Goal: Transaction & Acquisition: Purchase product/service

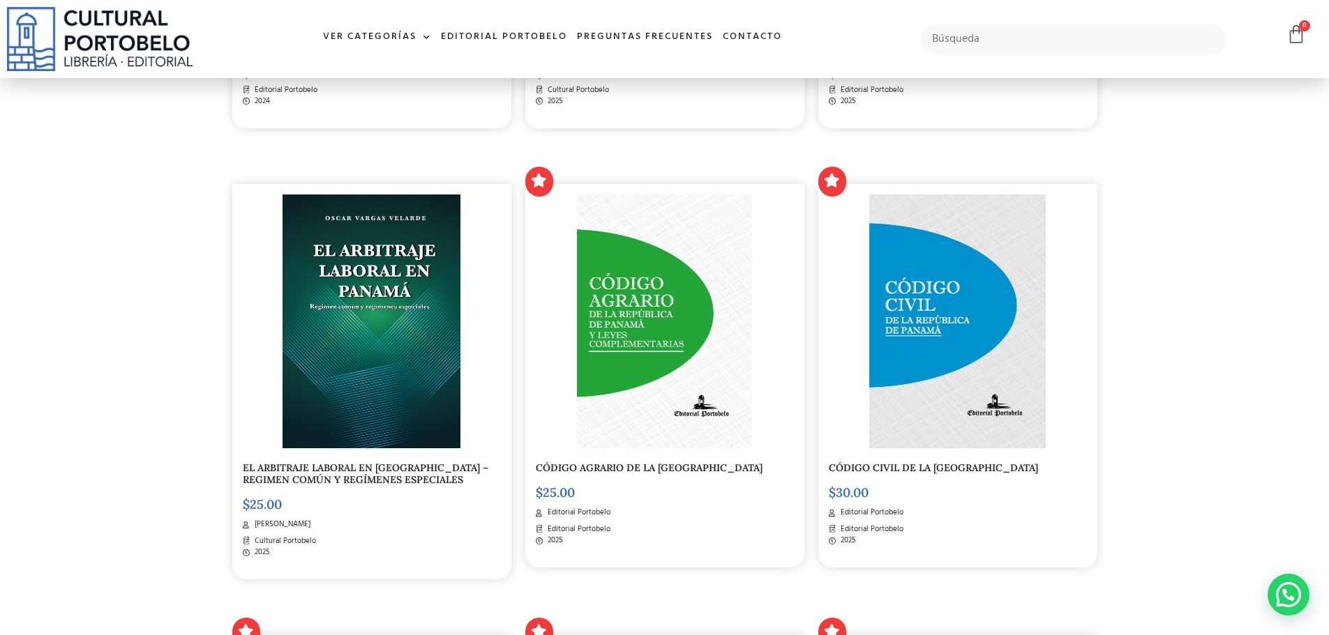
scroll to position [697, 0]
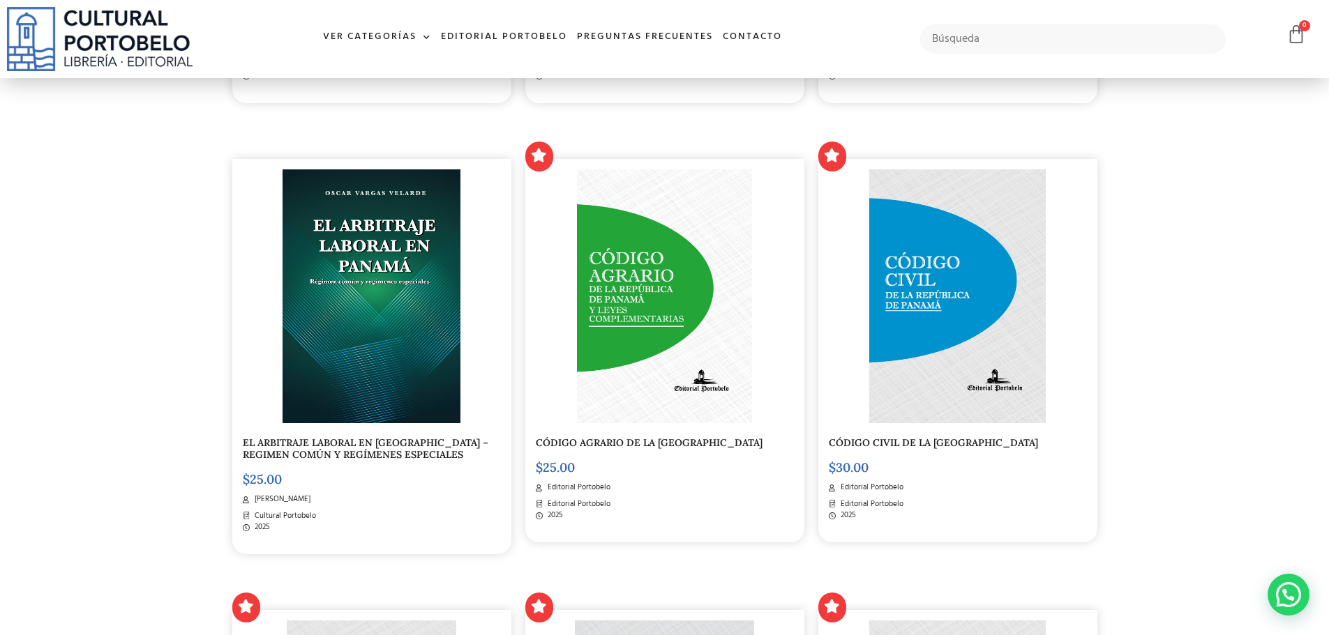
click at [942, 359] on img at bounding box center [957, 296] width 176 height 254
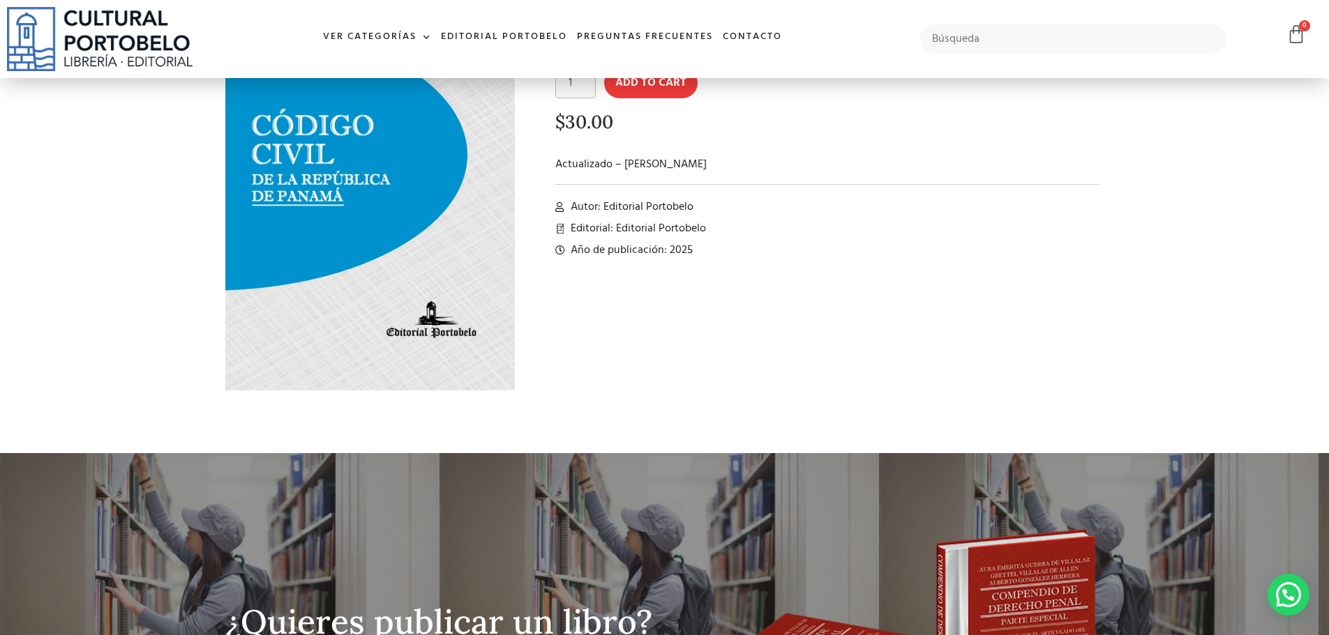
scroll to position [167, 0]
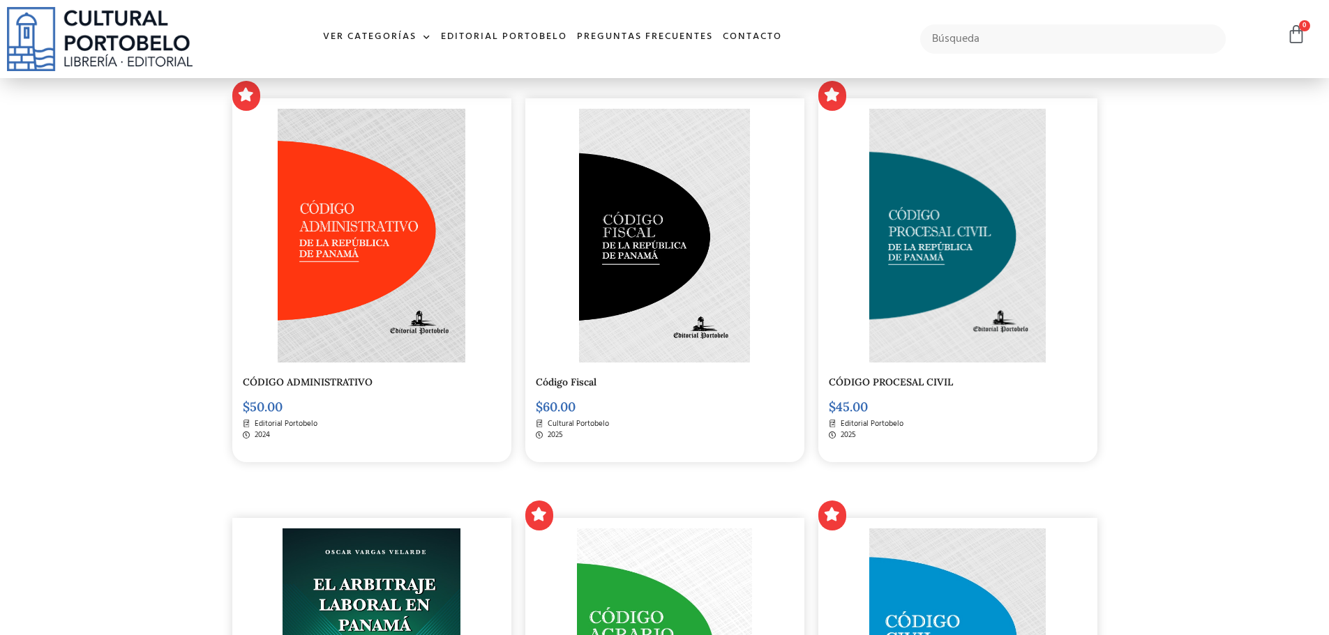
scroll to position [349, 0]
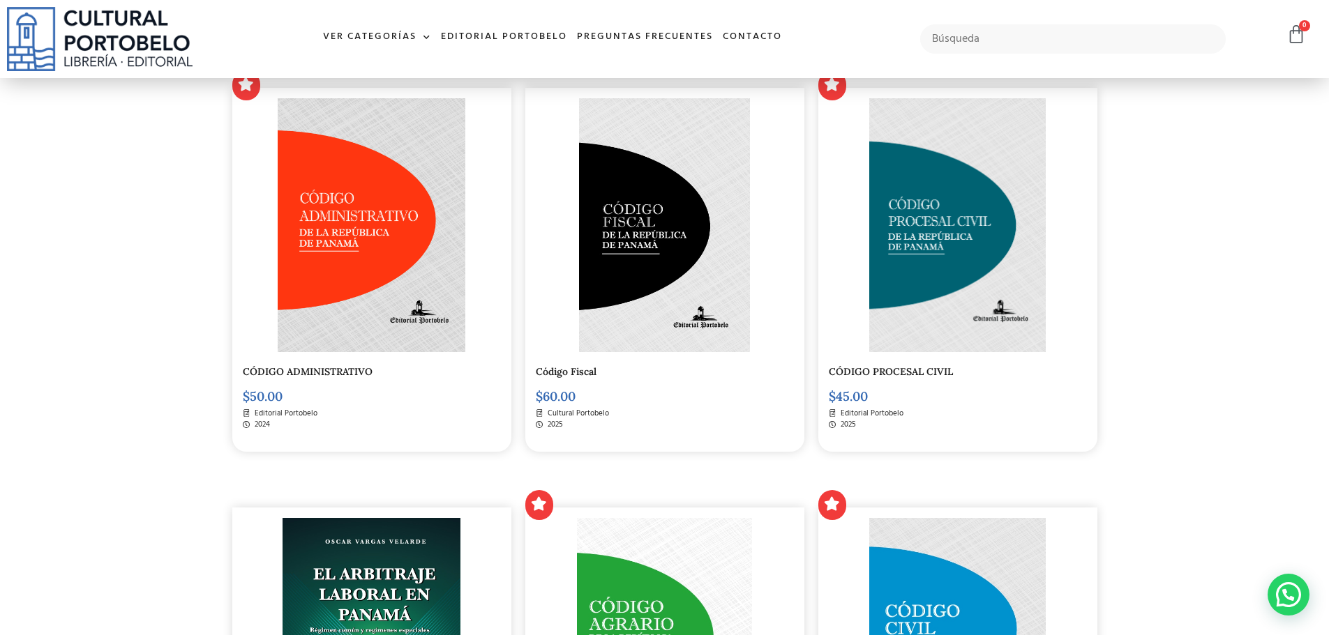
click at [939, 239] on img at bounding box center [957, 225] width 176 height 254
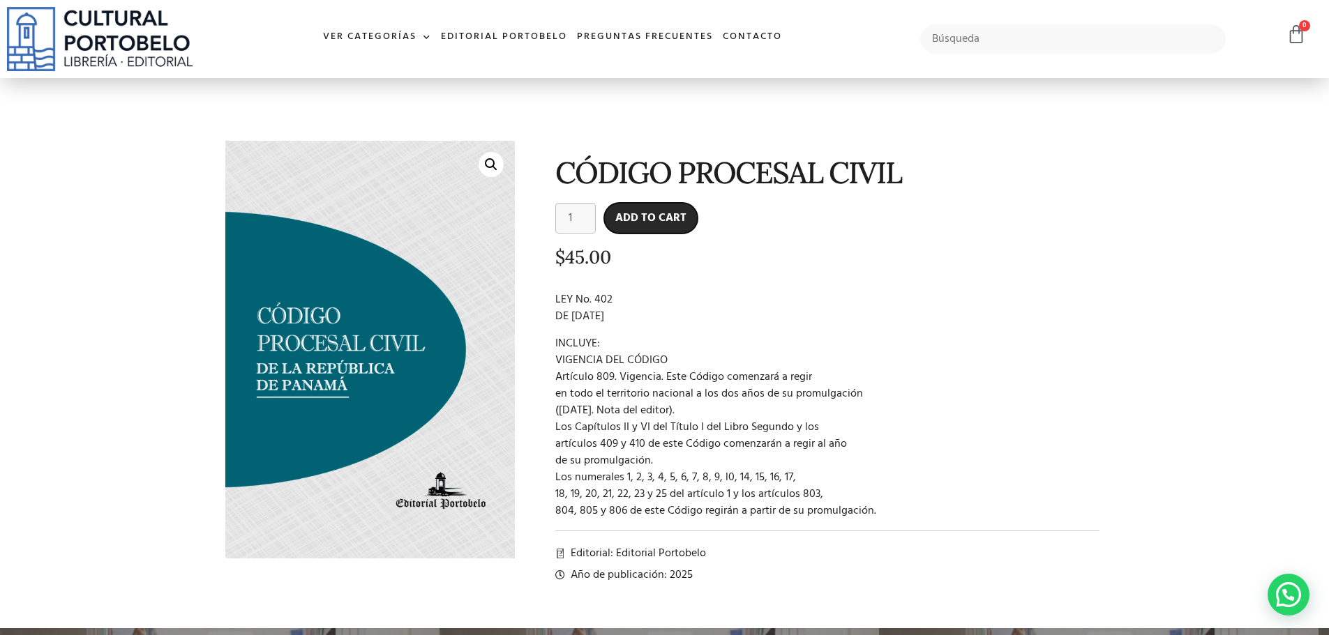
click at [652, 222] on button "Add to cart" at bounding box center [650, 218] width 93 height 31
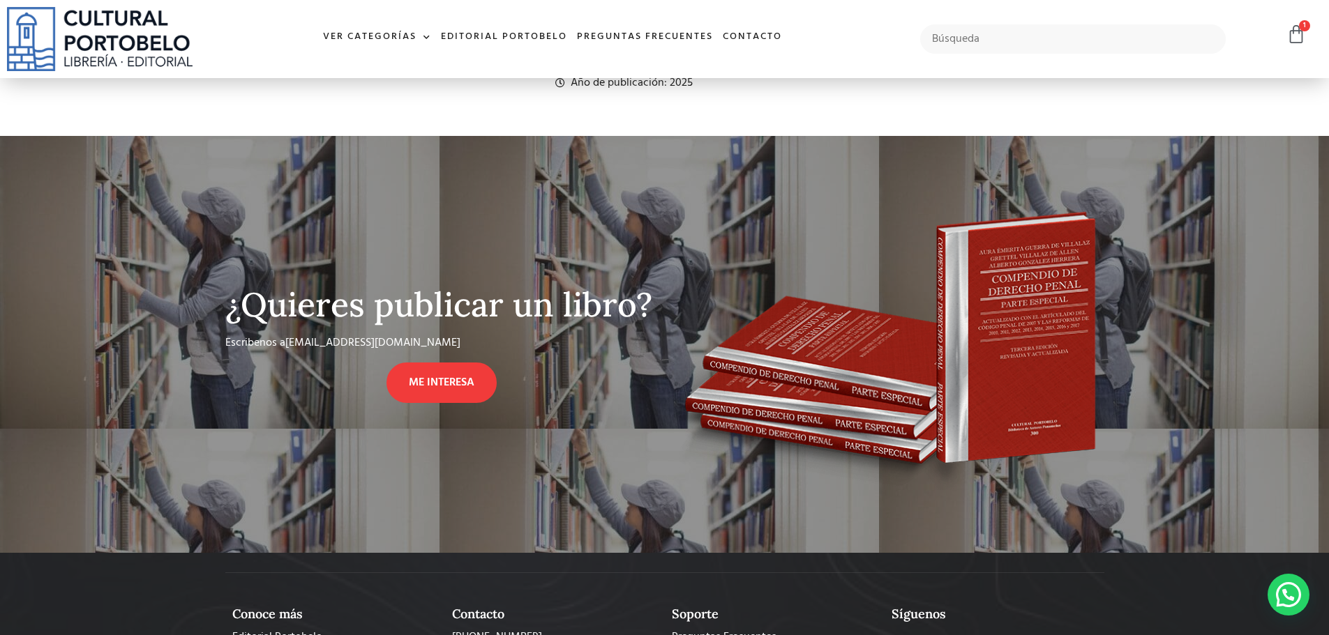
scroll to position [488, 0]
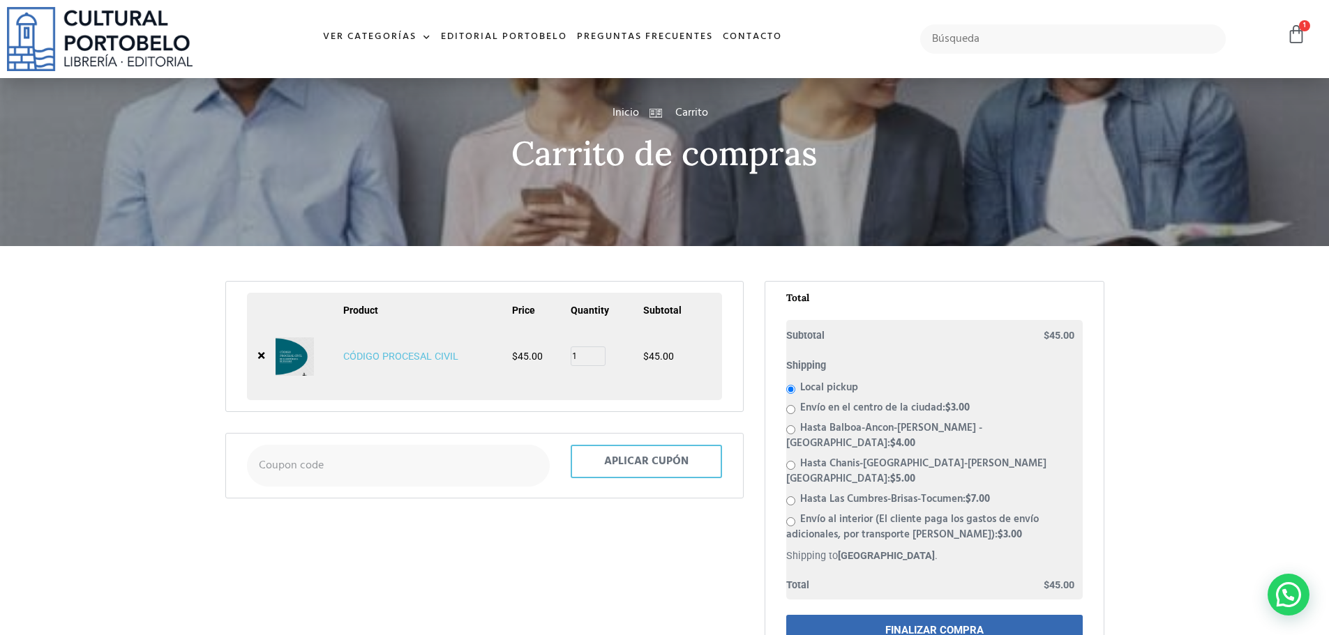
scroll to position [70, 0]
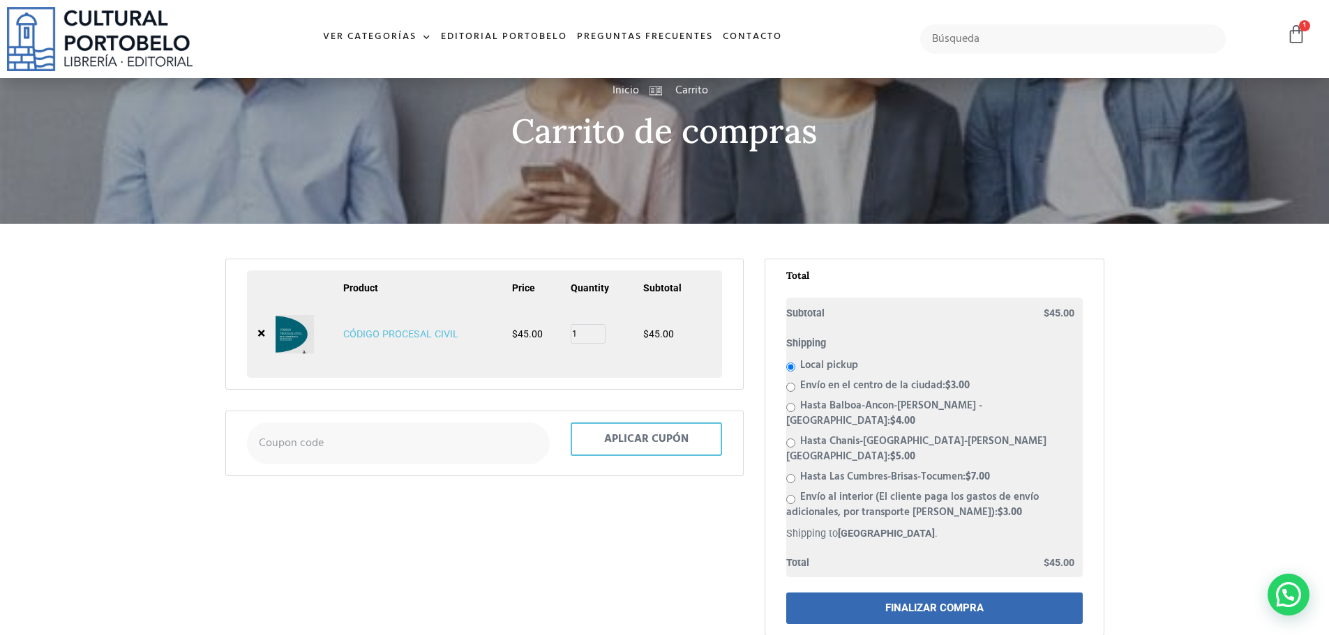
click at [792, 407] on input "Hasta Balboa-Ancon-Condado del Rey - El Bosque: $ 4.00" at bounding box center [790, 407] width 9 height 9
radio input "true"
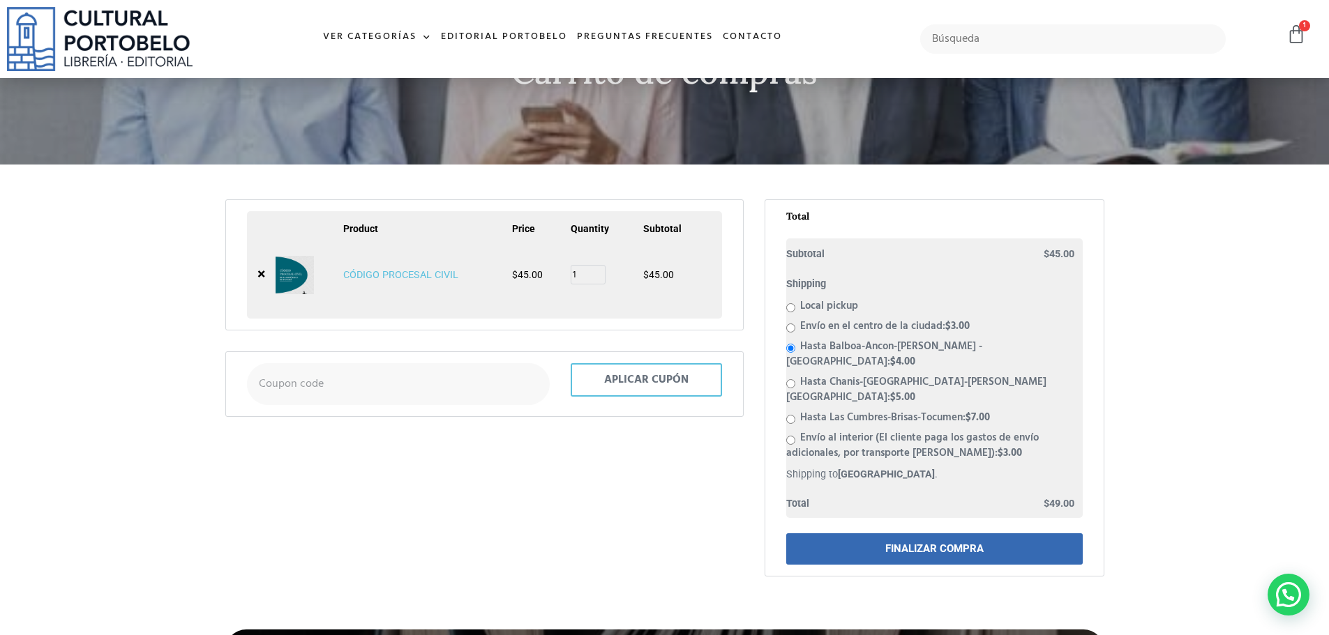
scroll to position [139, 0]
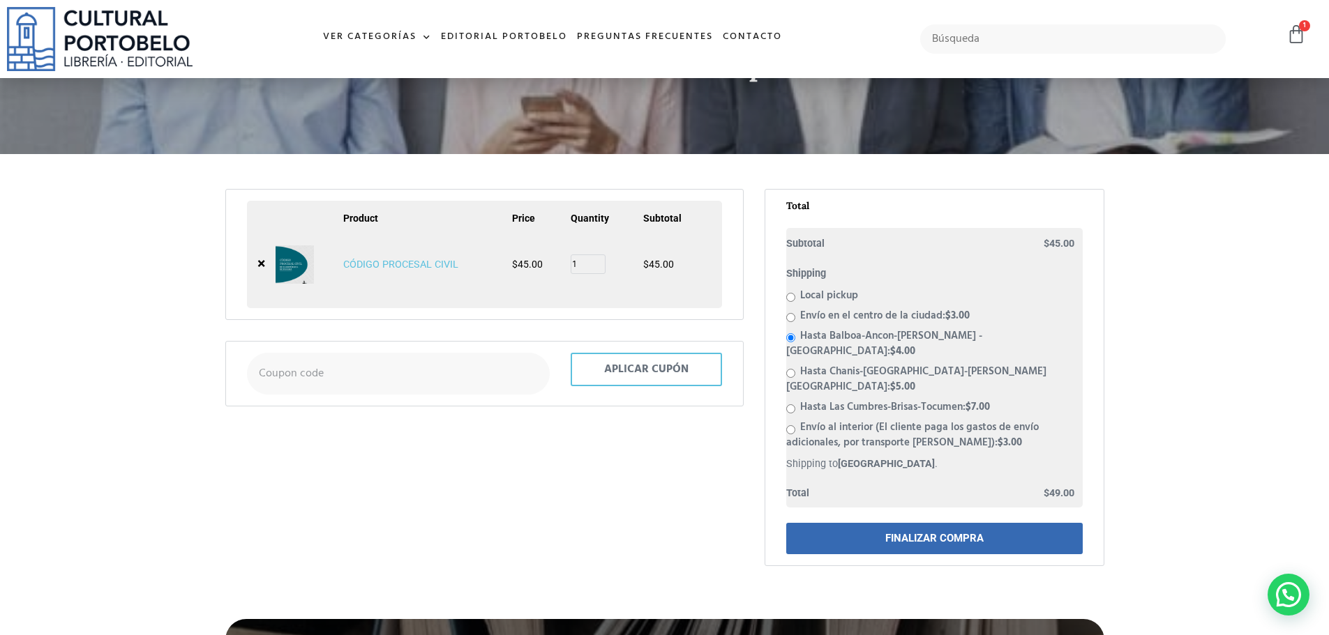
click at [914, 523] on link "FINALIZAR COMPRA" at bounding box center [934, 538] width 296 height 31
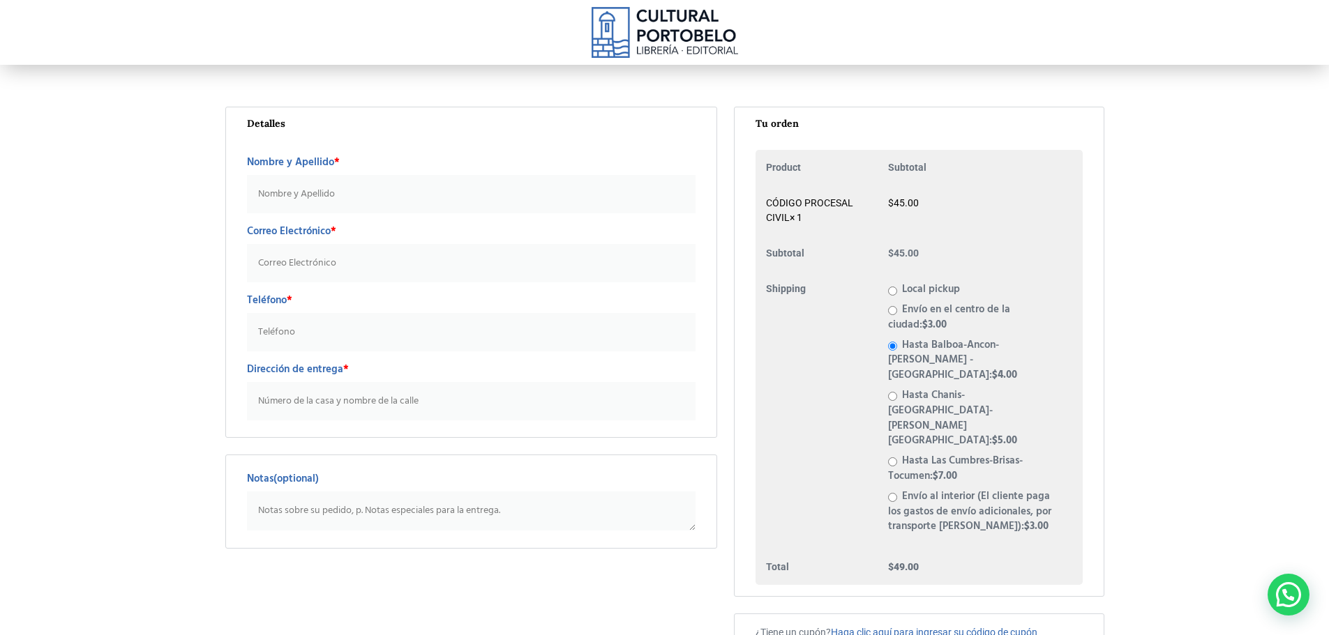
drag, startPoint x: 6, startPoint y: 1, endPoint x: 59, endPoint y: 199, distance: 204.4
click at [59, 199] on section "Detalles Nombre y Apellido * Correo Electrónico * Teléfono * Dirección de entre…" at bounding box center [664, 537] width 1329 height 874
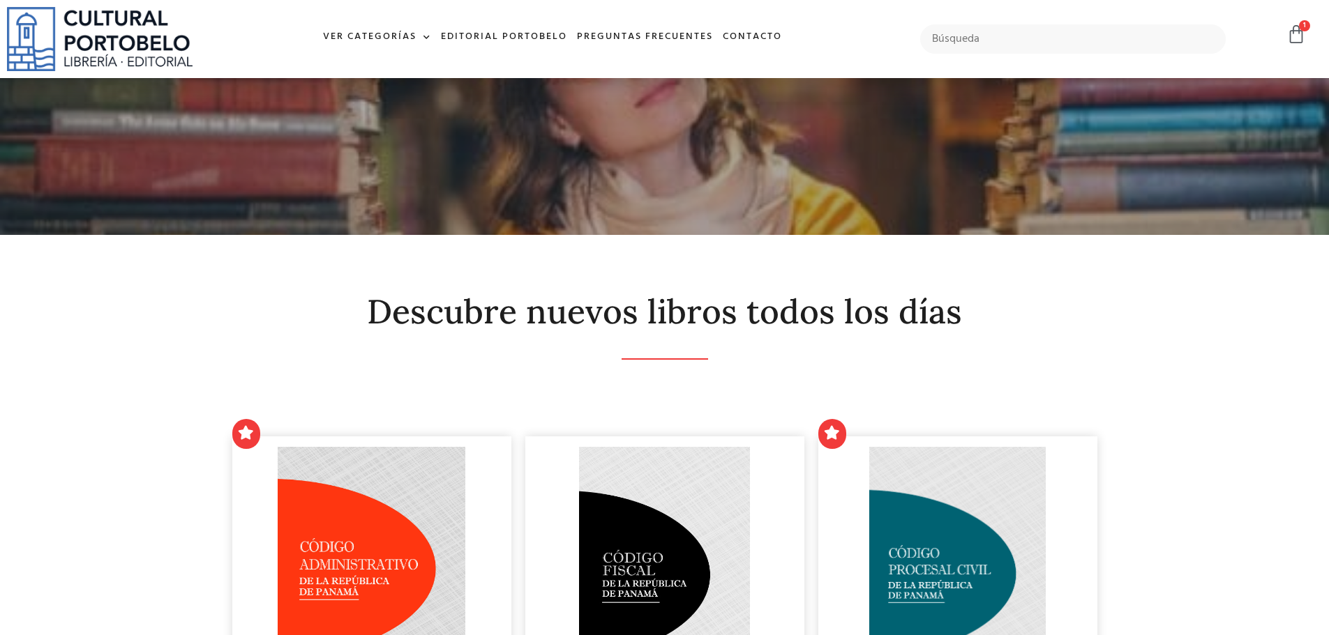
scroll to position [349, 0]
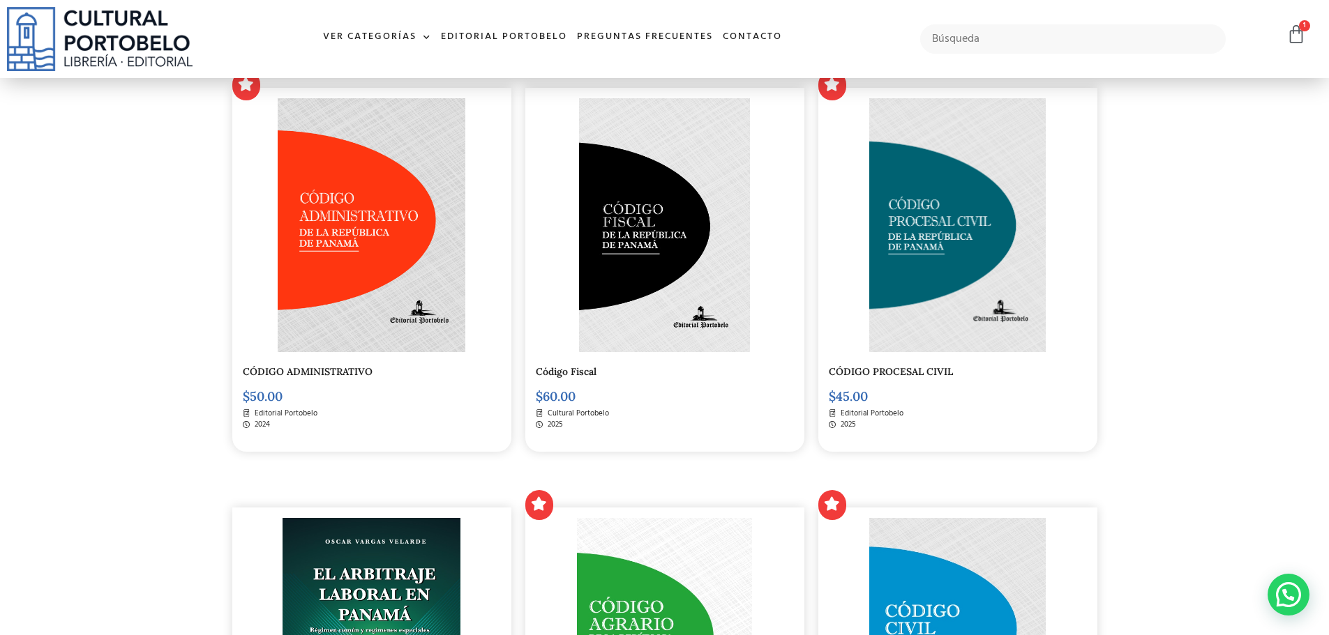
drag, startPoint x: 0, startPoint y: 0, endPoint x: 139, endPoint y: 310, distance: 340.3
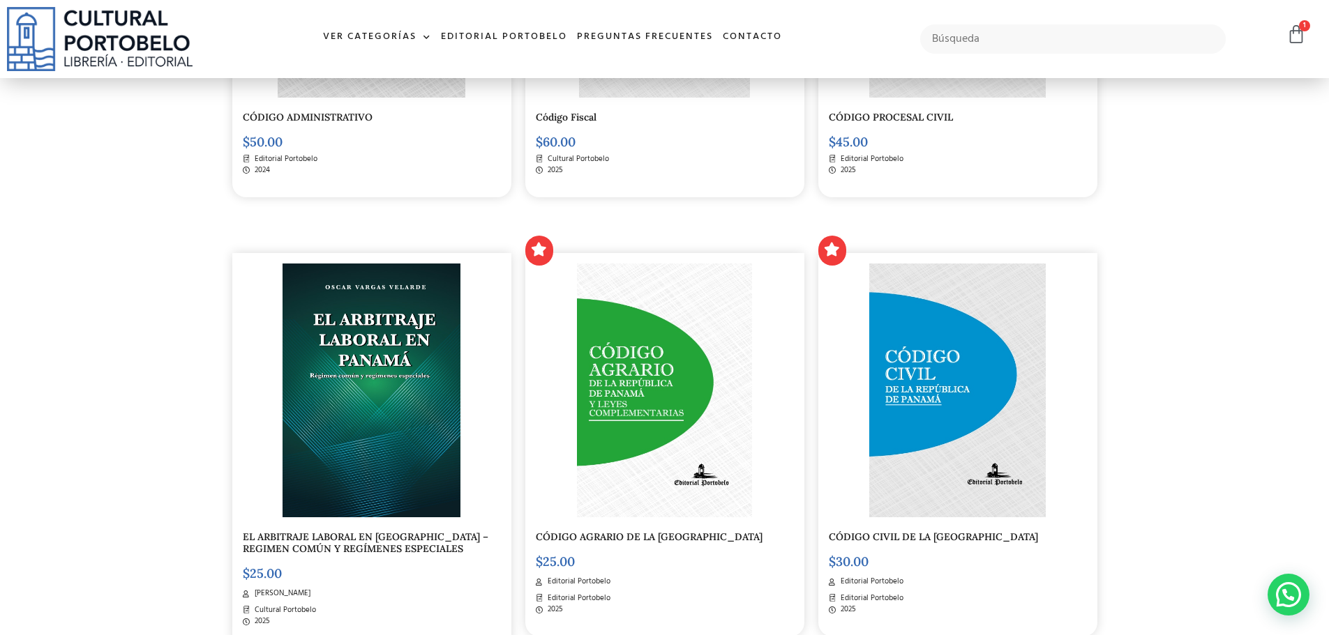
scroll to position [628, 0]
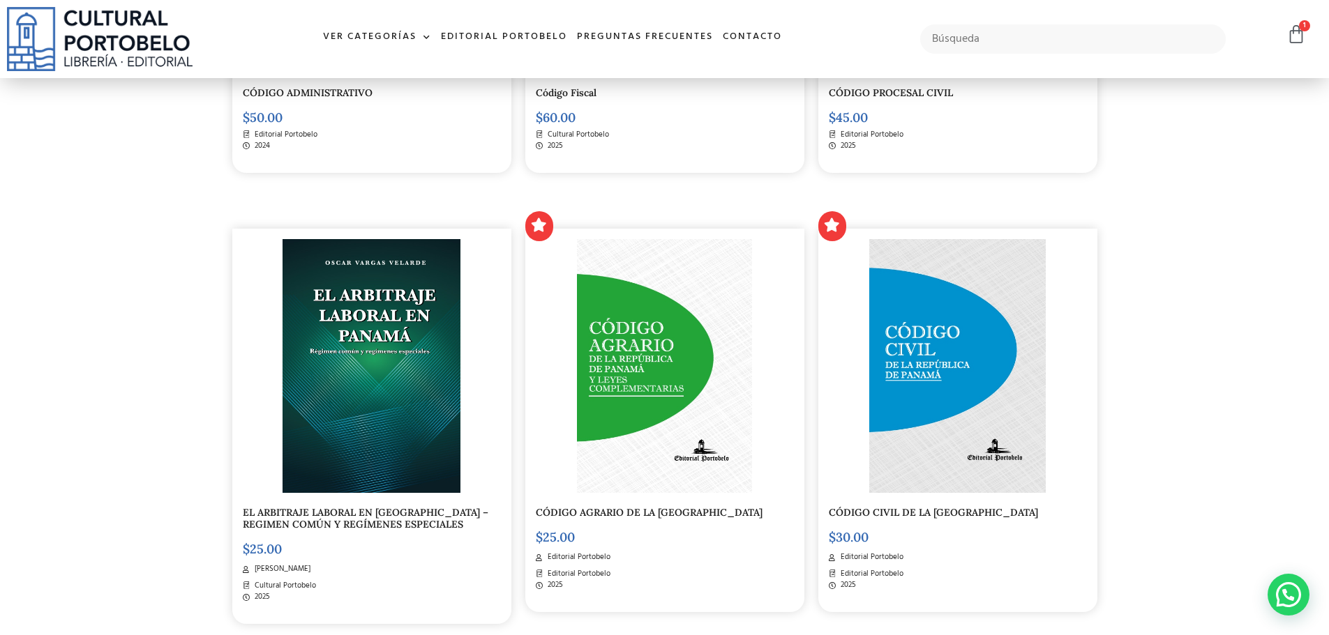
click at [985, 349] on img at bounding box center [957, 366] width 176 height 254
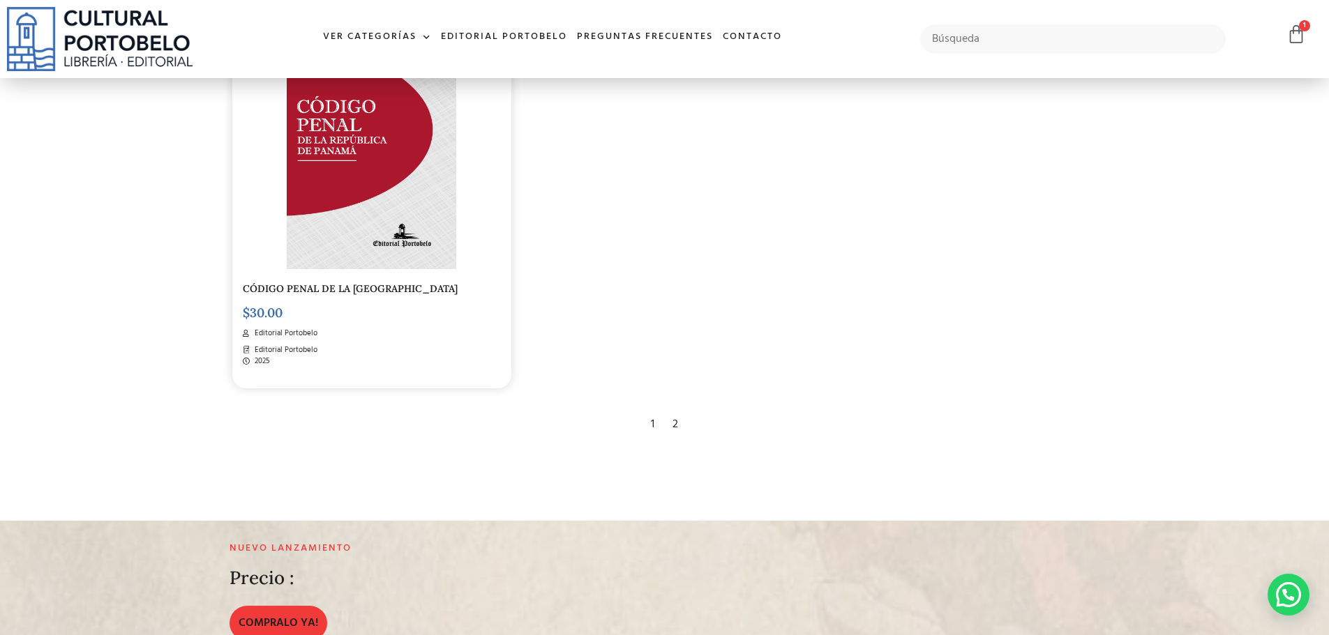
scroll to position [2650, 0]
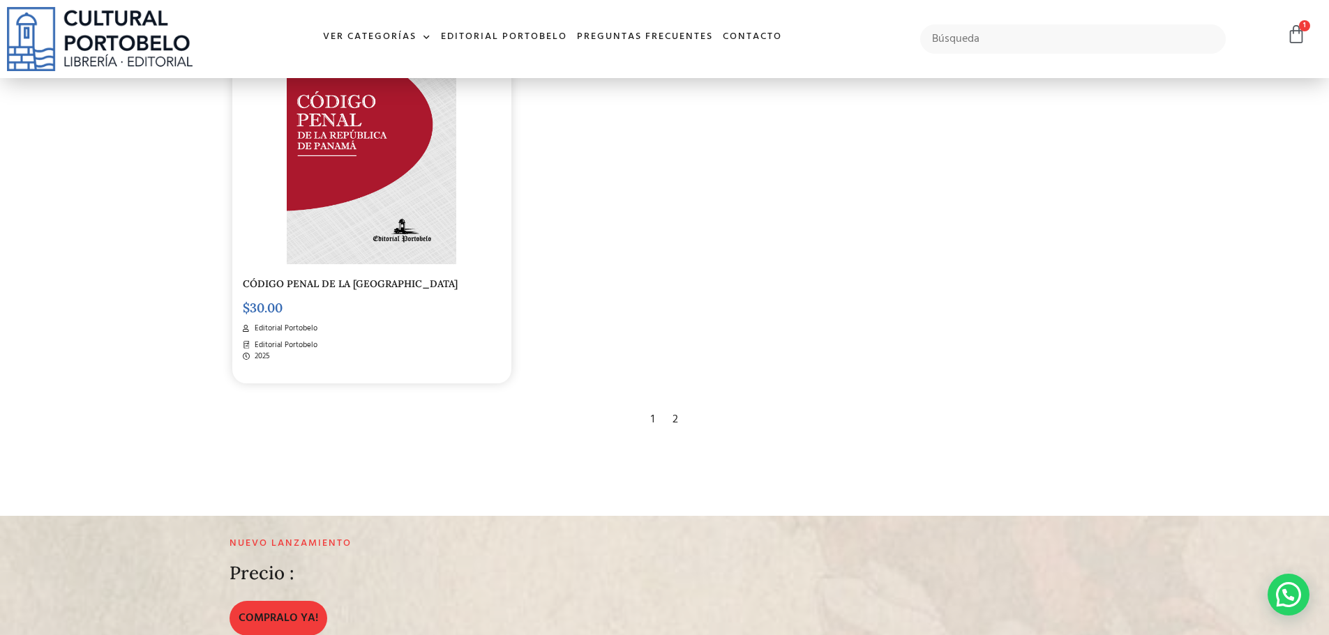
click at [672, 421] on div "2" at bounding box center [675, 420] width 20 height 31
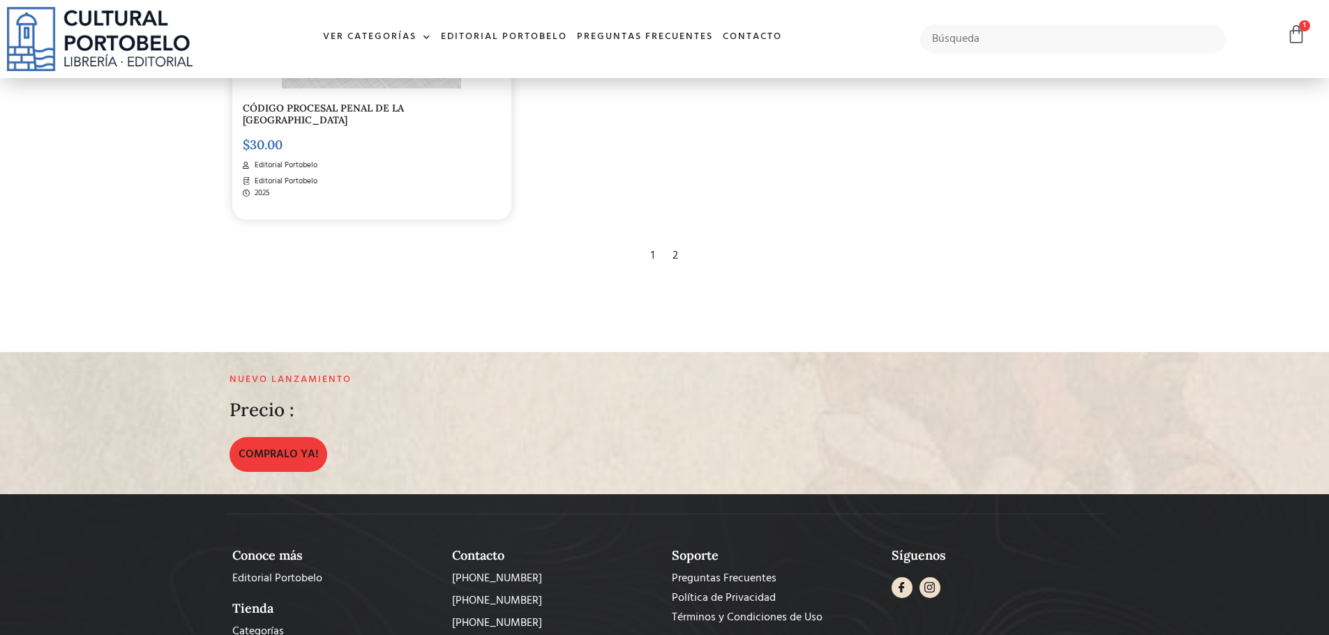
scroll to position [628, 0]
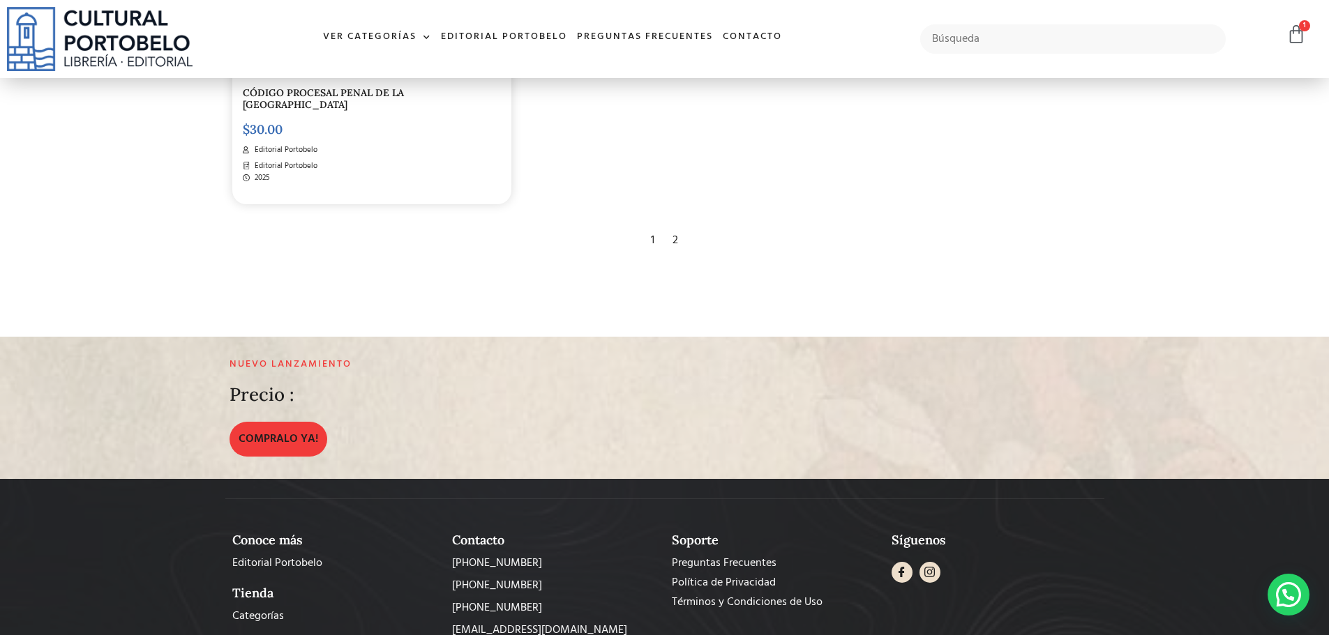
click at [651, 239] on div "1" at bounding box center [652, 240] width 17 height 31
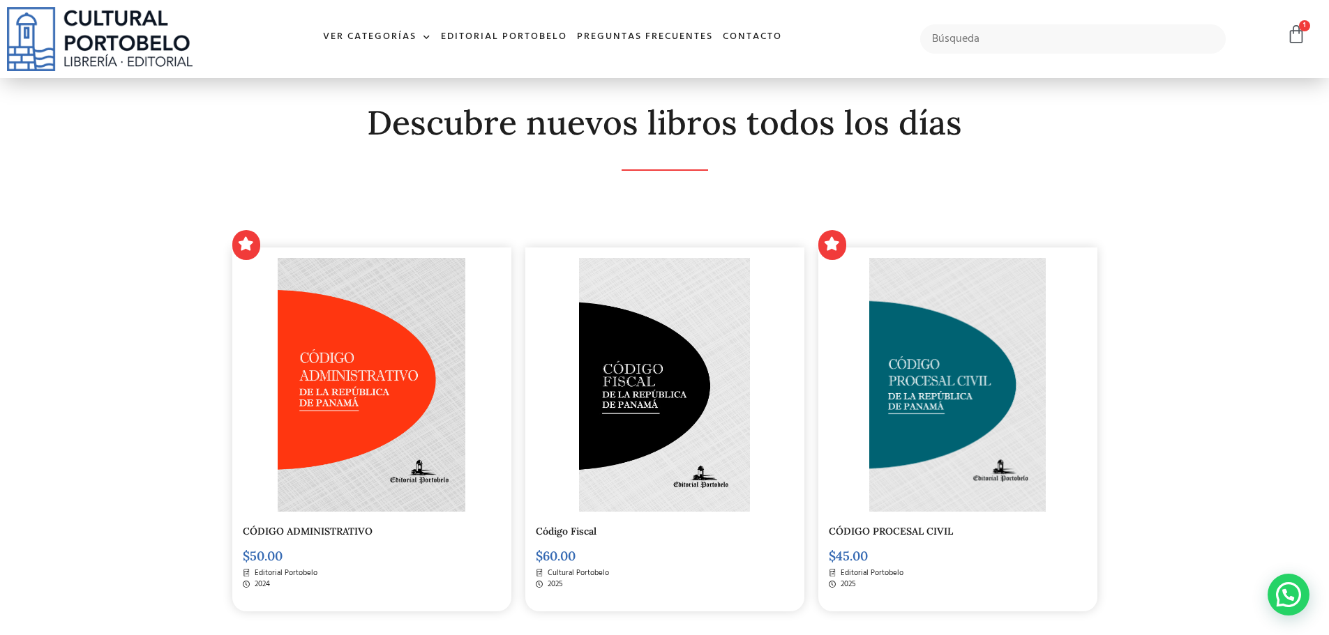
scroll to position [209, 0]
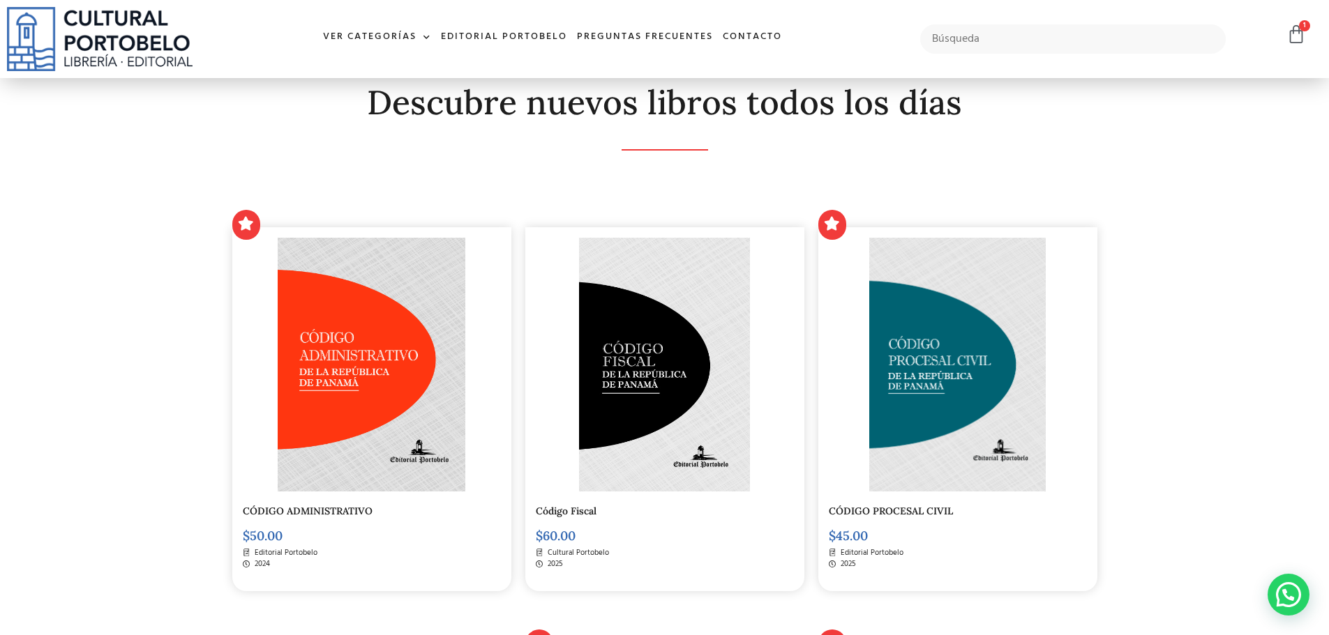
click at [923, 425] on img at bounding box center [957, 365] width 176 height 254
